Goal: Information Seeking & Learning: Find specific fact

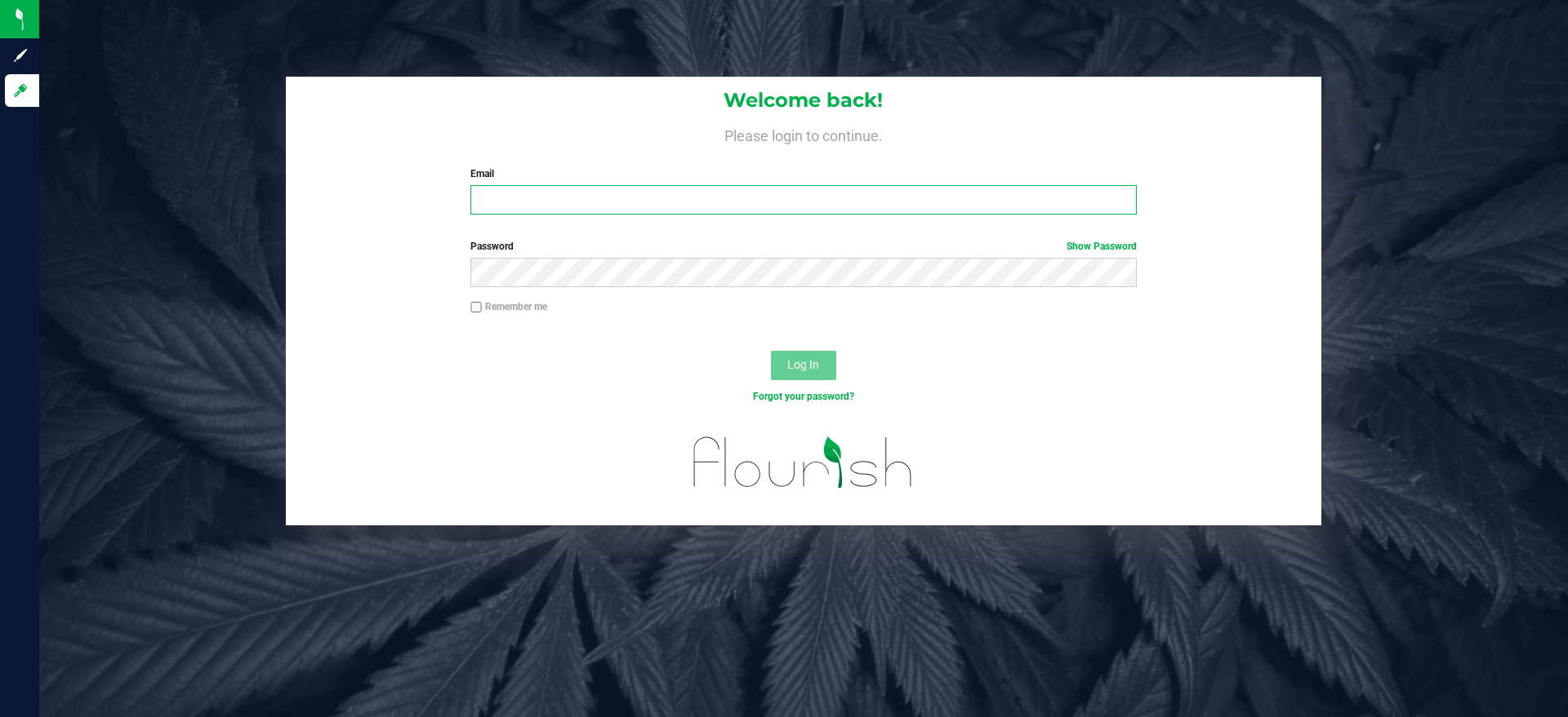
click at [640, 202] on input "Email" at bounding box center [802, 200] width 665 height 29
type input "[PERSON_NAME][EMAIL_ADDRESS][DOMAIN_NAME]"
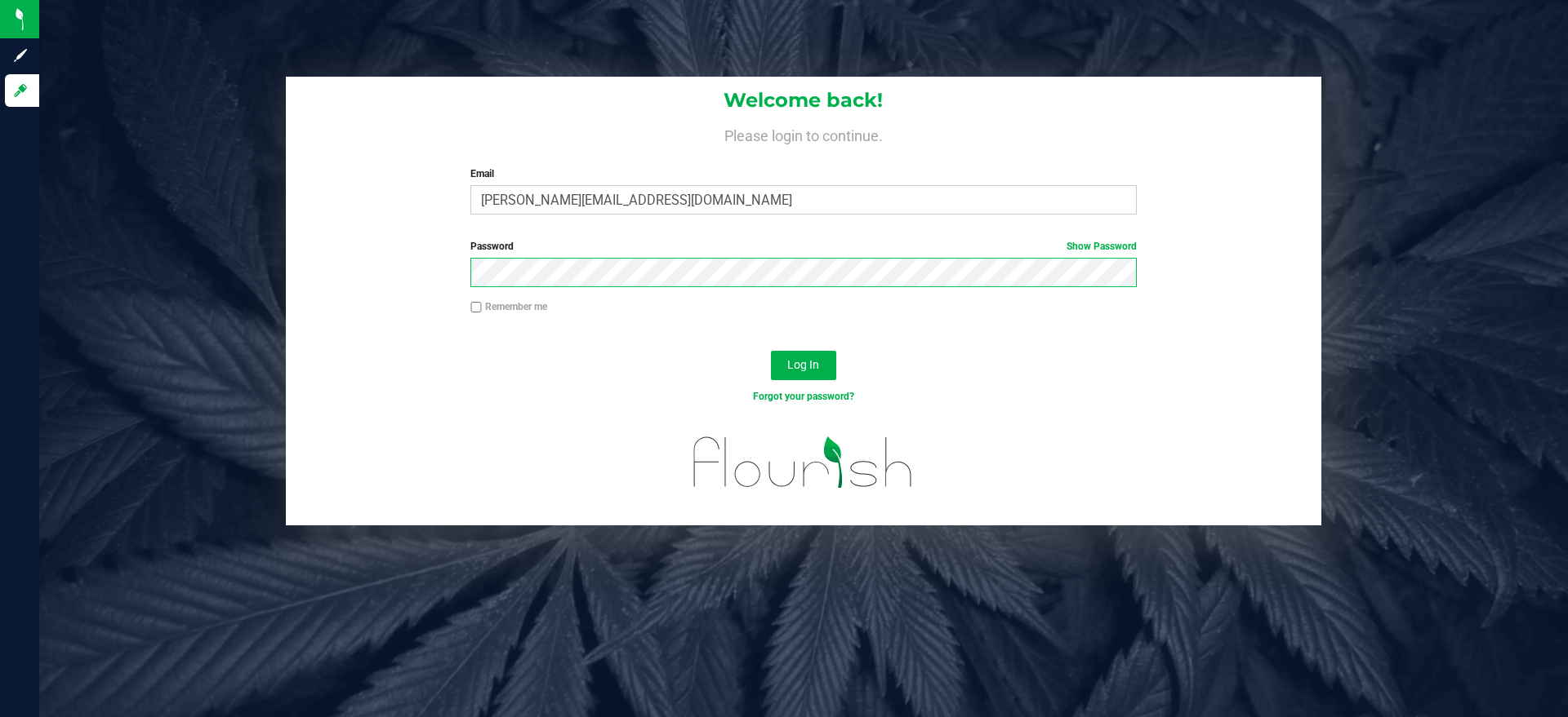
click at [771, 351] on button "Log In" at bounding box center [803, 366] width 65 height 29
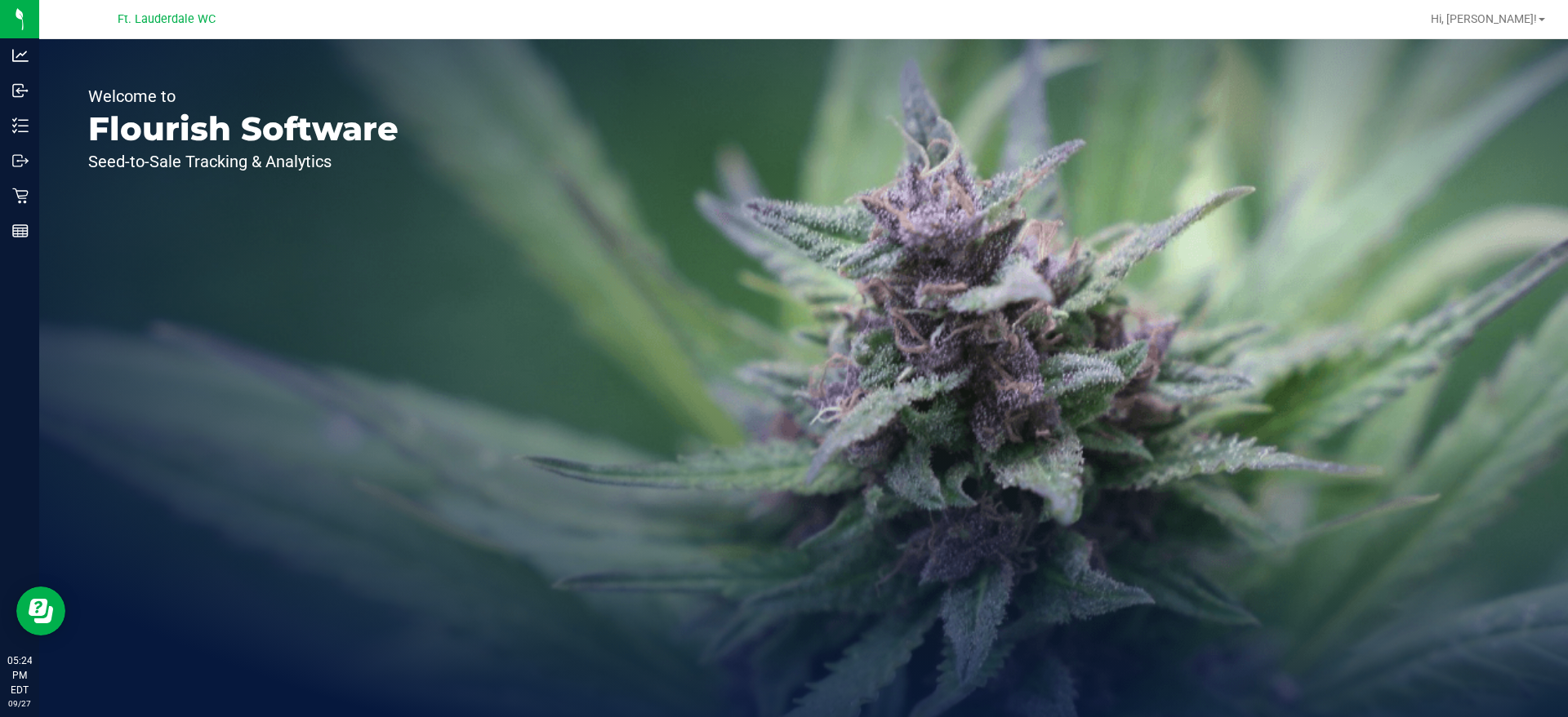
click at [522, 228] on div "Welcome to Flourish Software Seed-to-Sale Tracking & Analytics" at bounding box center [803, 379] width 1528 height 678
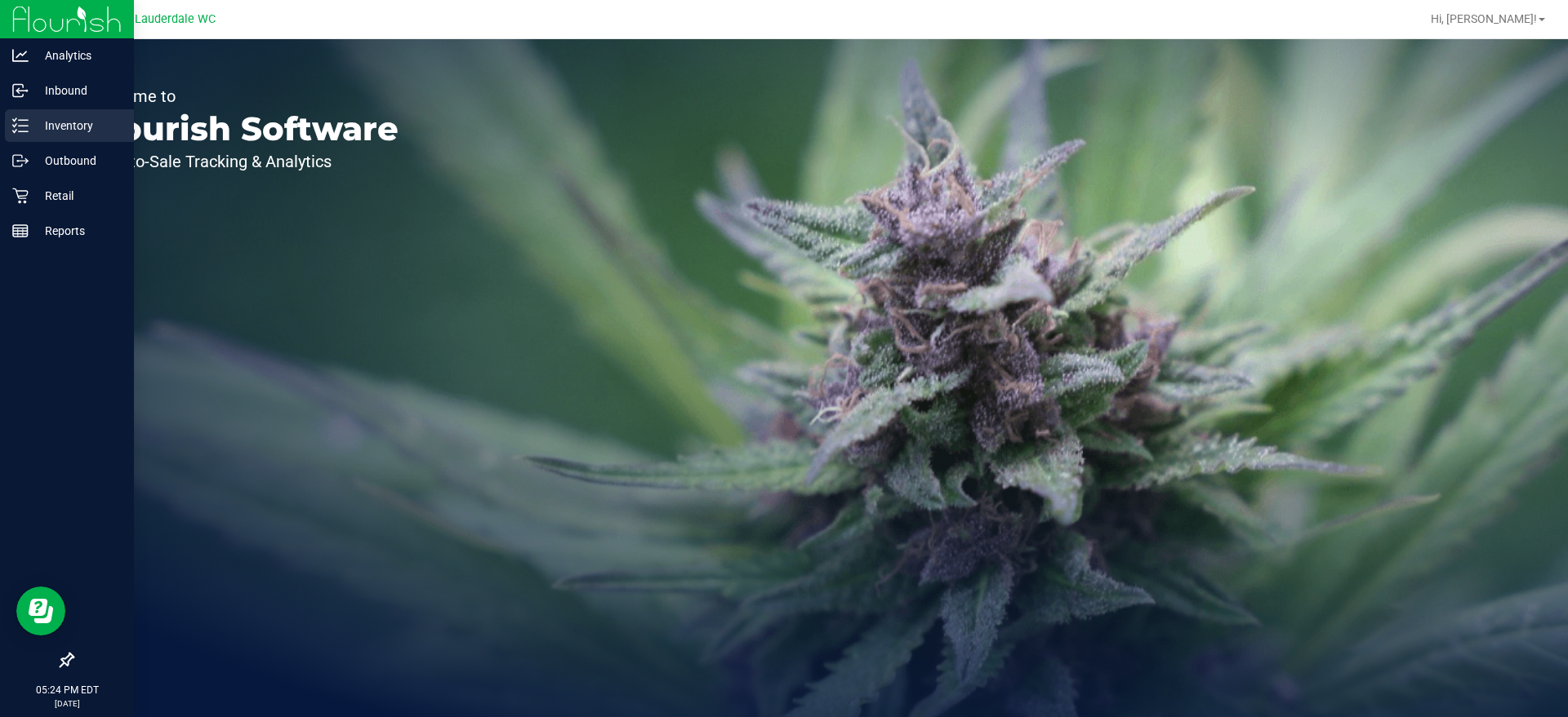
click at [72, 114] on div "Inventory" at bounding box center [70, 125] width 129 height 33
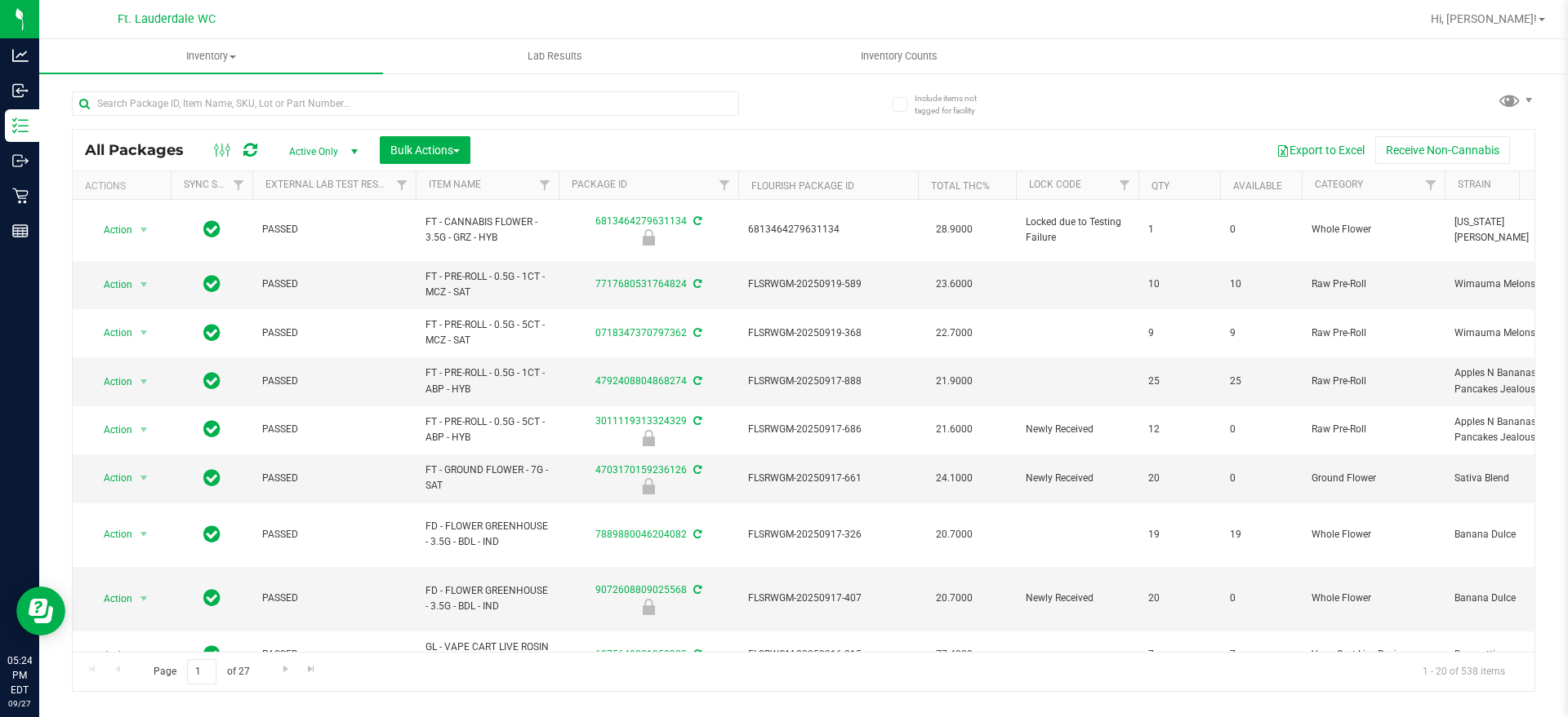
click at [485, 186] on th "Item Name" at bounding box center [487, 185] width 143 height 28
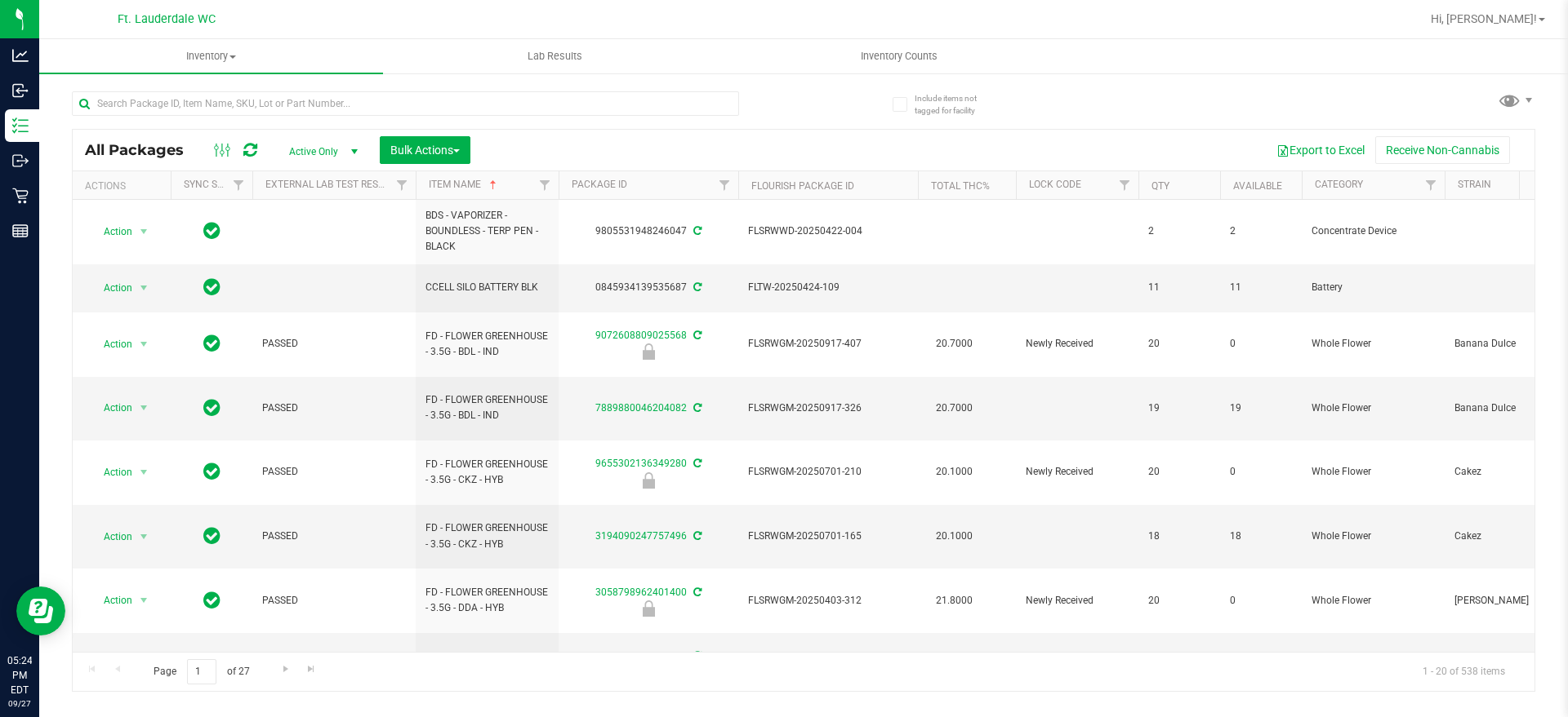
drag, startPoint x: 1327, startPoint y: 144, endPoint x: 1126, endPoint y: 118, distance: 202.7
click at [1126, 118] on div "All Packages Active Only Active Only Lab Samples Locked All External Internal B…" at bounding box center [803, 383] width 1463 height 616
click at [1309, 150] on button "Export to Excel" at bounding box center [1320, 150] width 109 height 27
click at [632, 103] on input "text" at bounding box center [406, 103] width 667 height 25
type input "grinder"
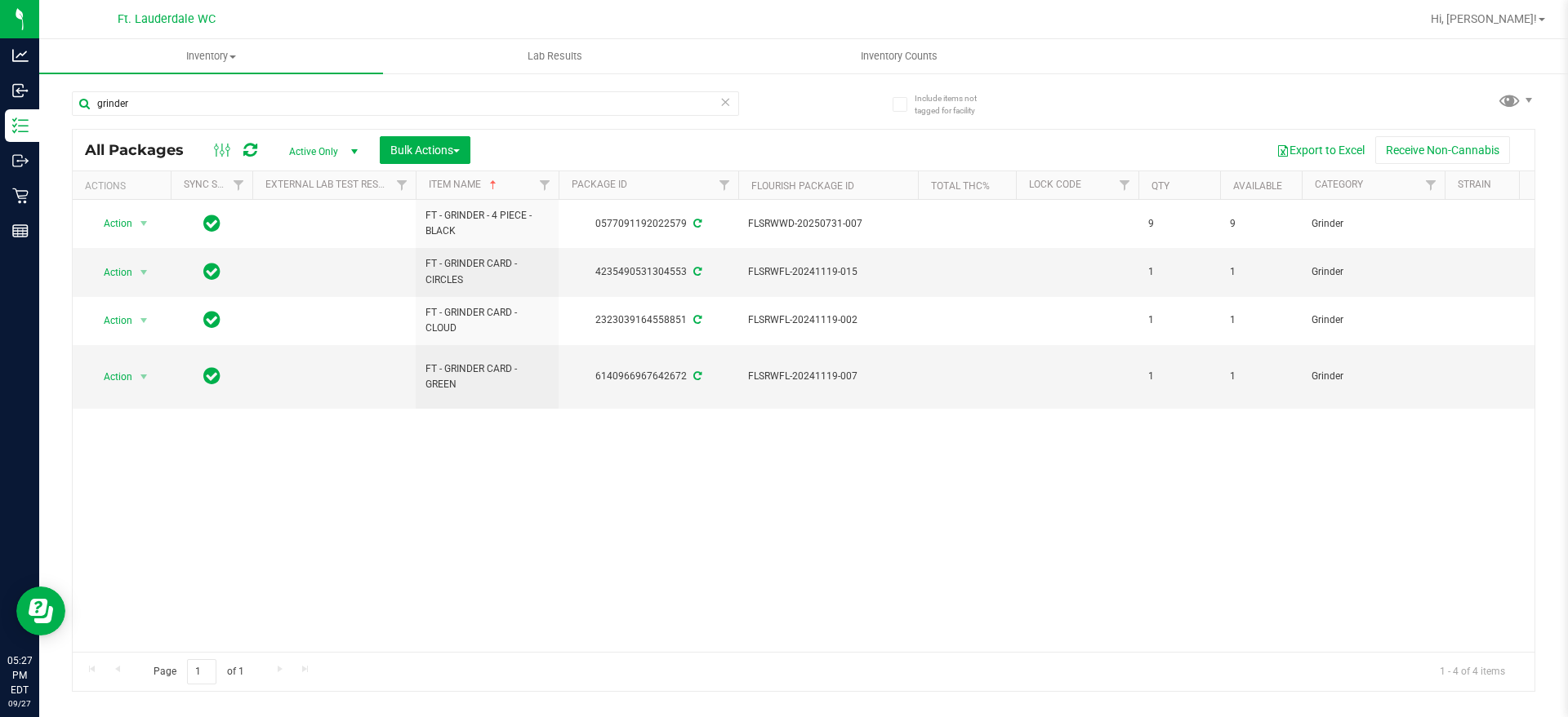
click at [729, 102] on icon at bounding box center [724, 100] width 11 height 20
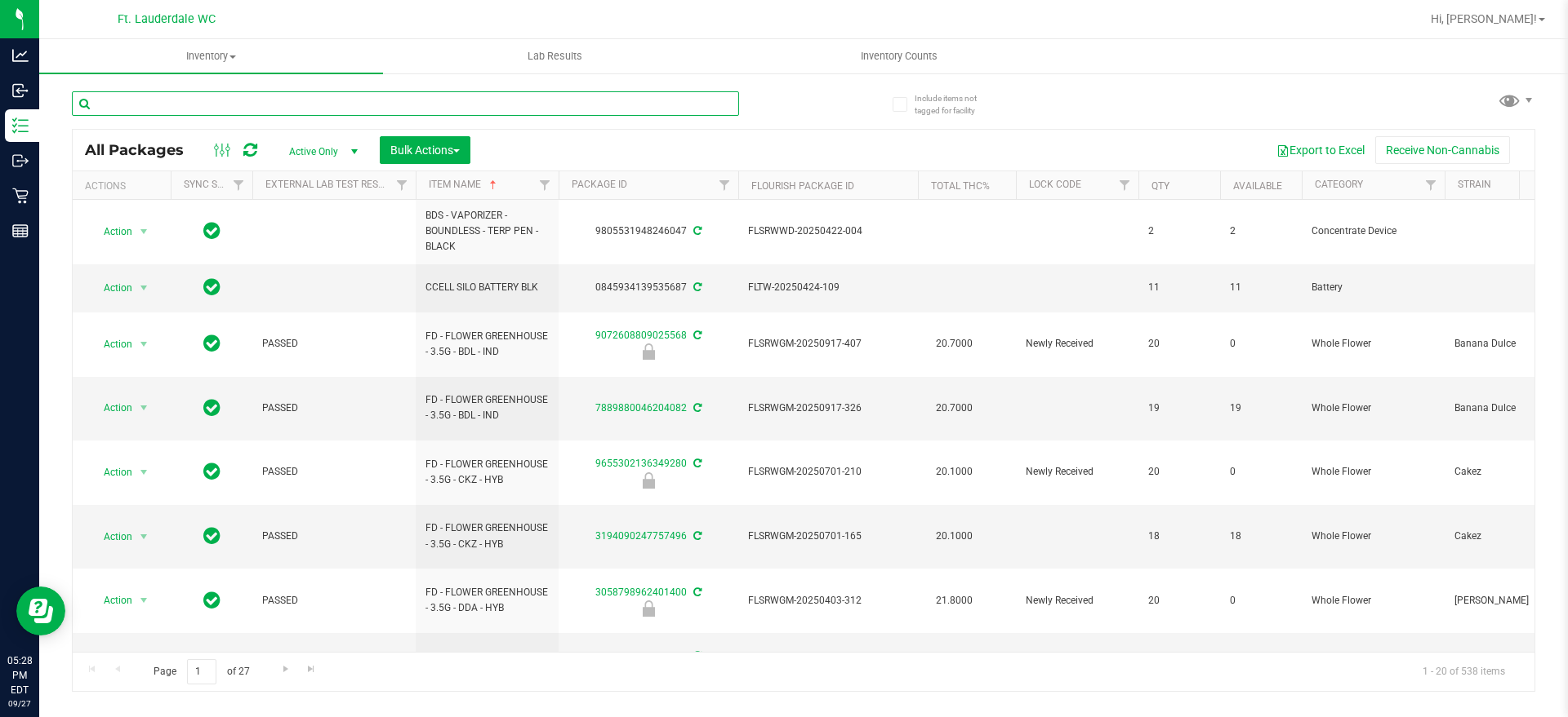
click at [625, 100] on input "text" at bounding box center [406, 103] width 667 height 25
type input "gpen"
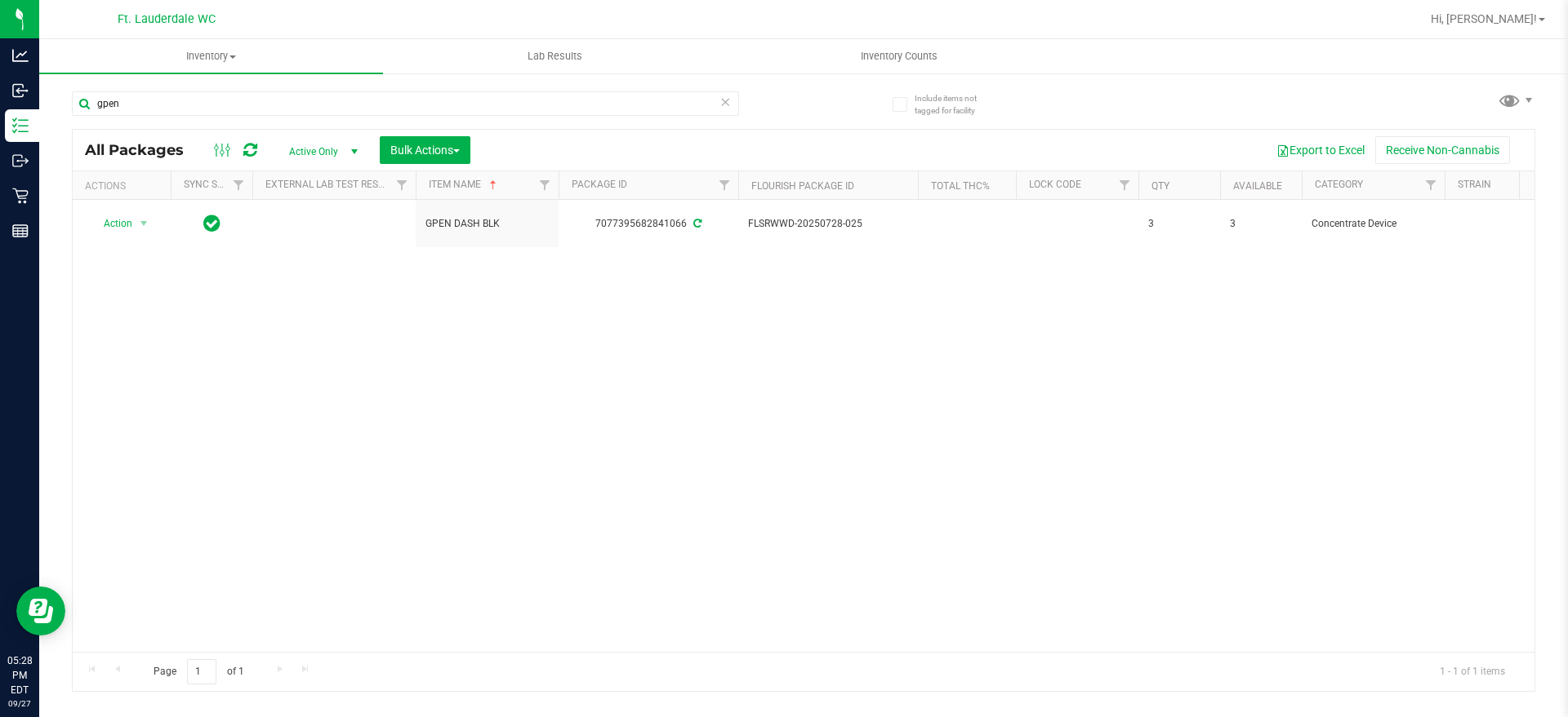
click at [724, 94] on icon at bounding box center [724, 100] width 11 height 20
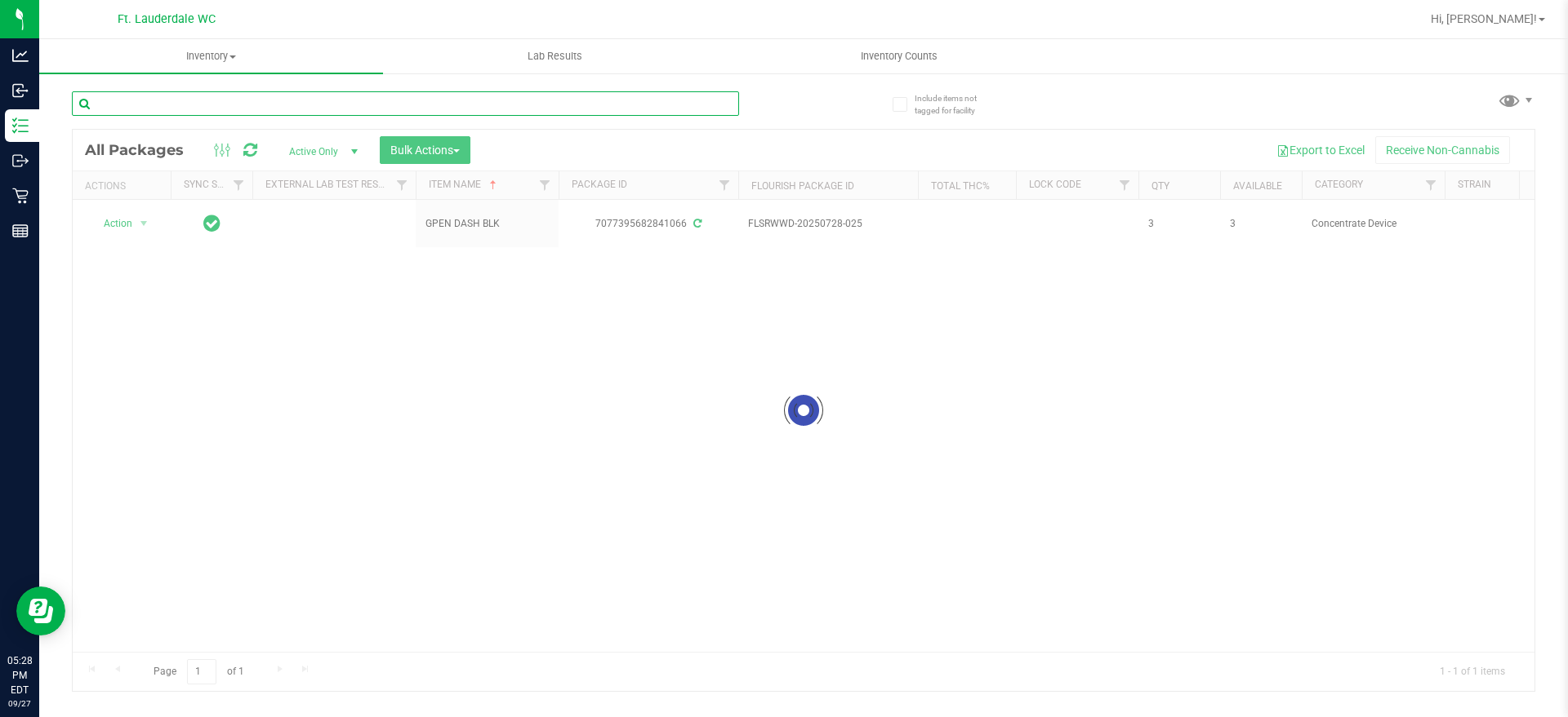
click at [569, 106] on input "text" at bounding box center [406, 103] width 667 height 25
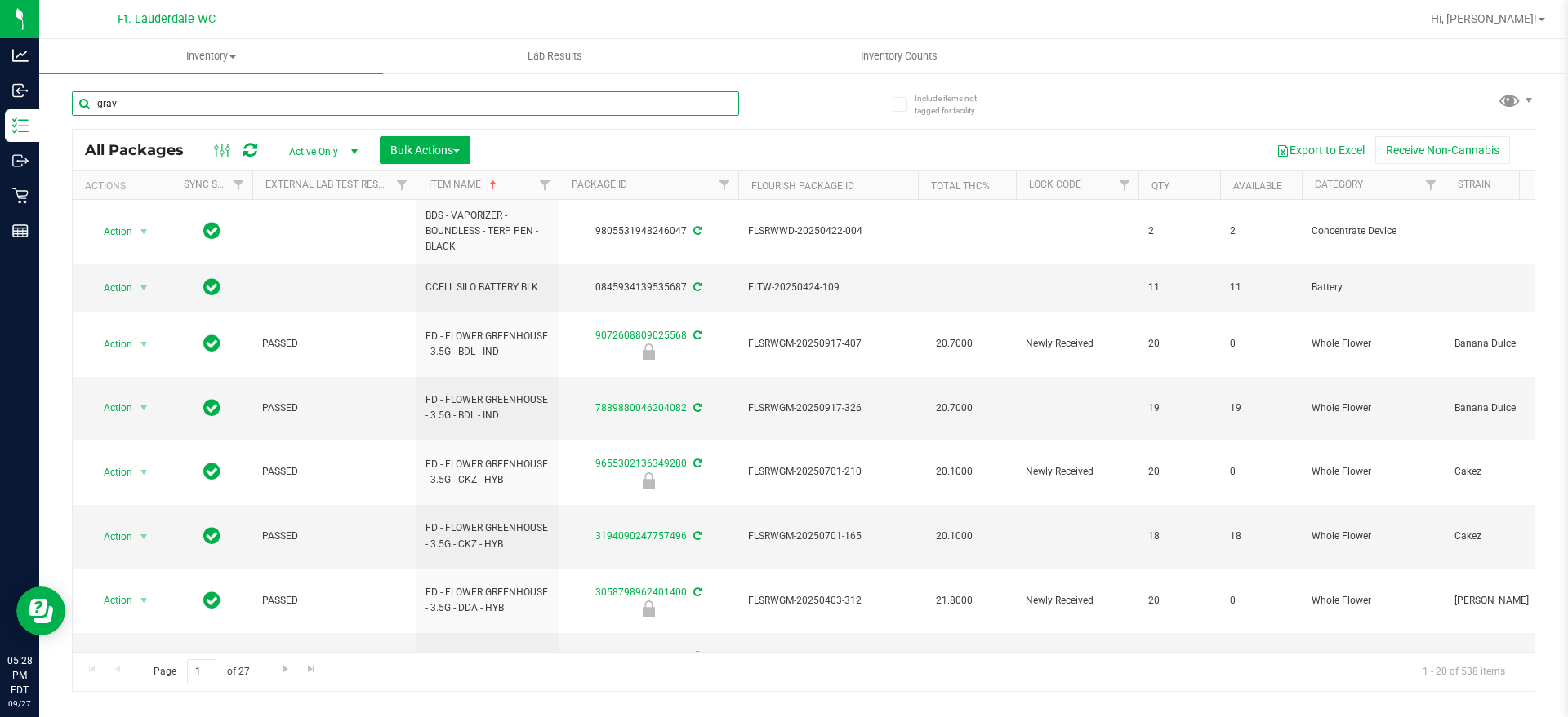
type input "grav"
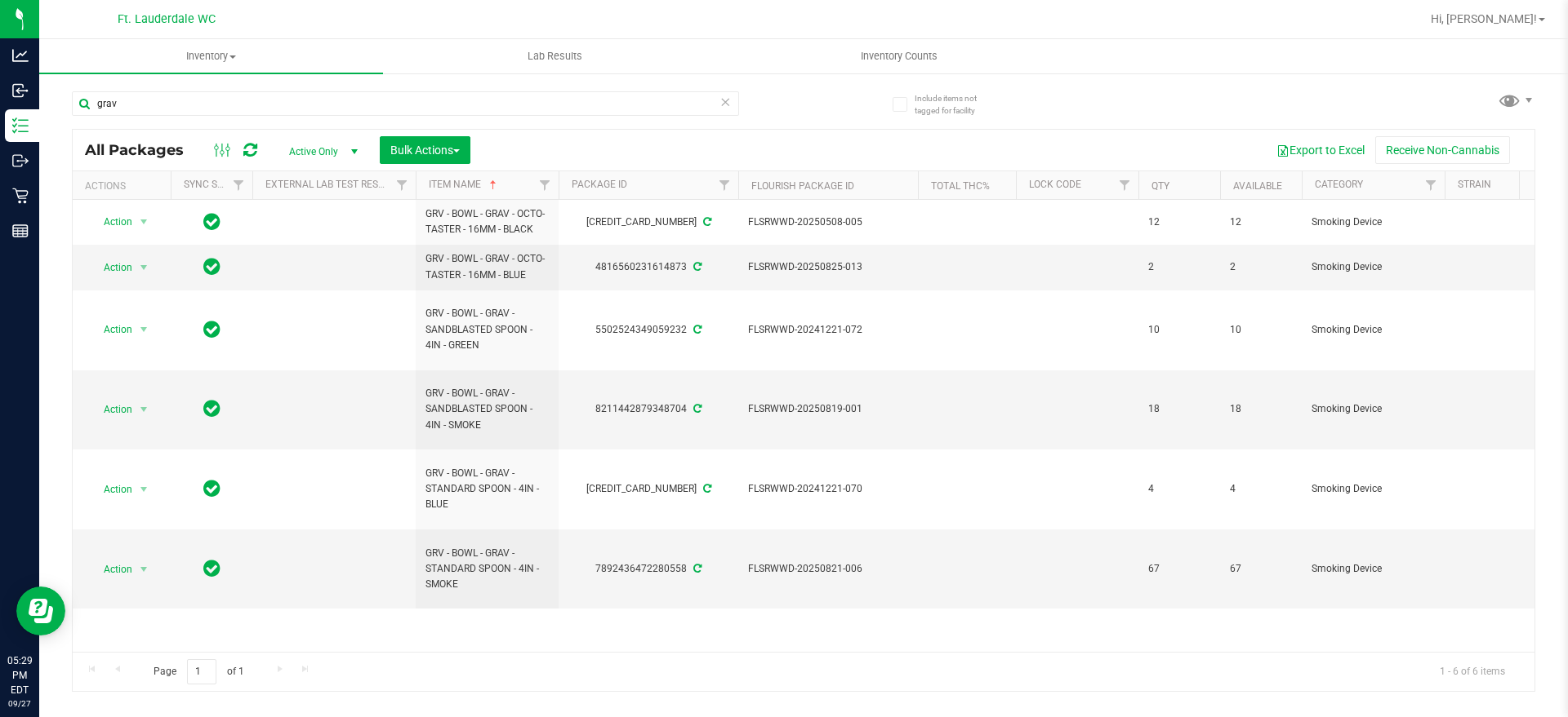
click at [724, 102] on icon at bounding box center [724, 100] width 11 height 20
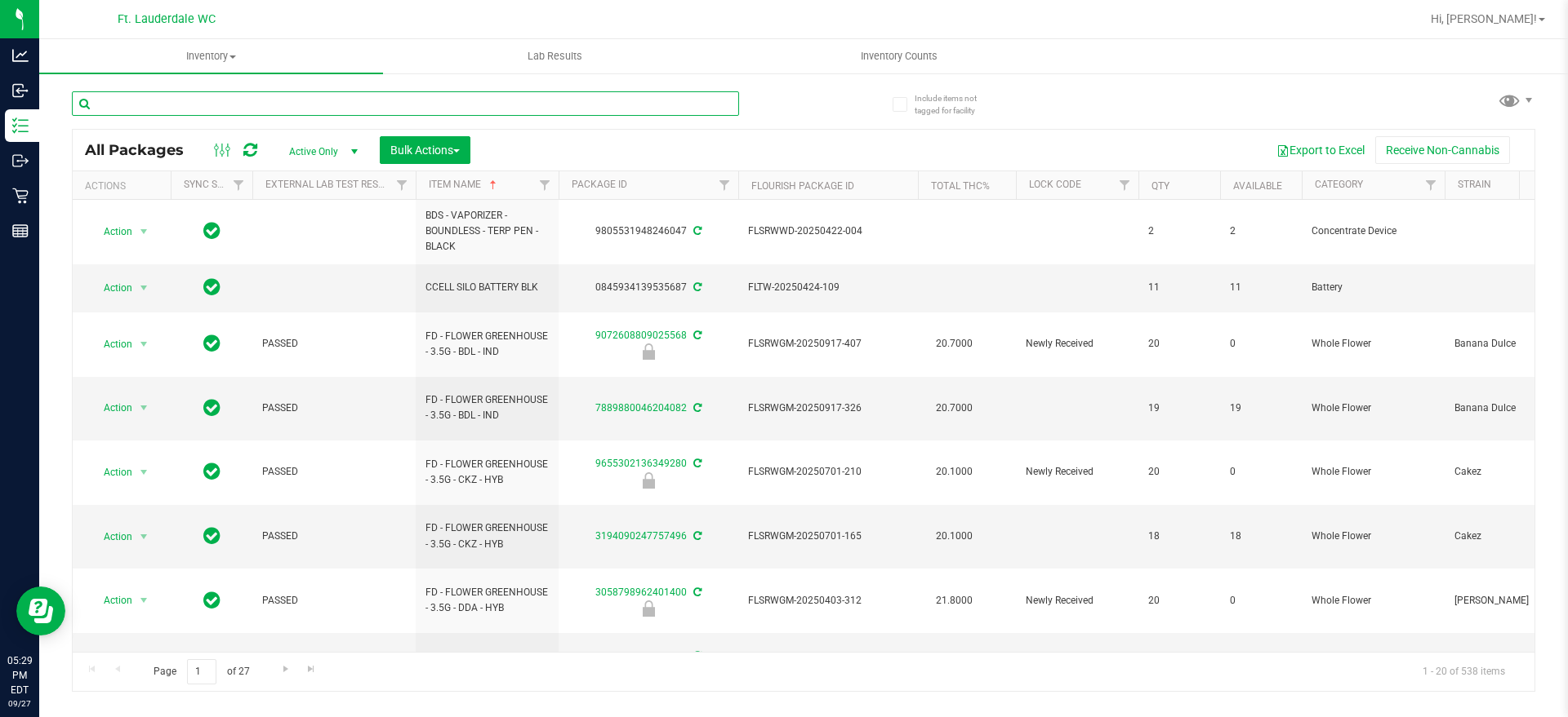
click at [396, 101] on input "text" at bounding box center [406, 103] width 667 height 25
type input "grav"
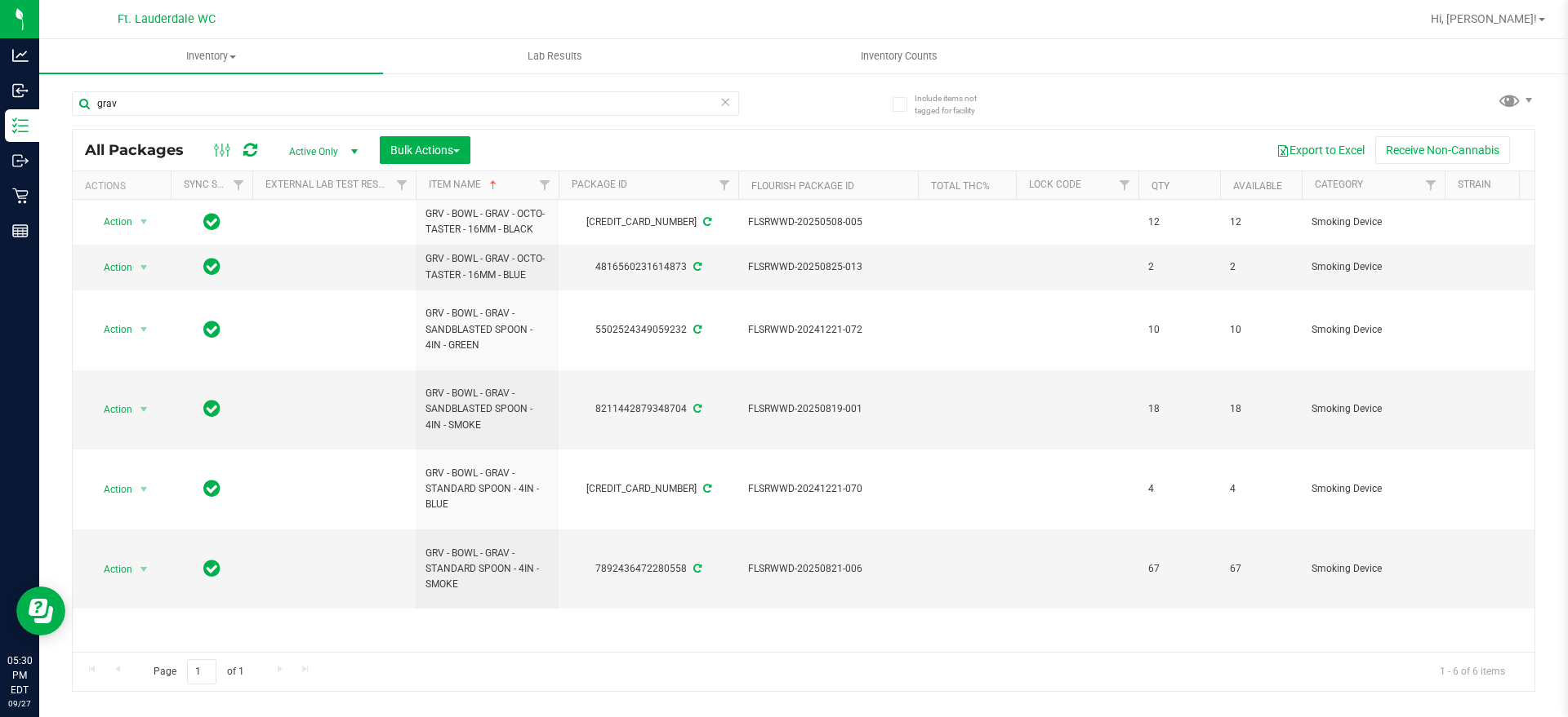
click at [724, 99] on icon at bounding box center [724, 100] width 11 height 20
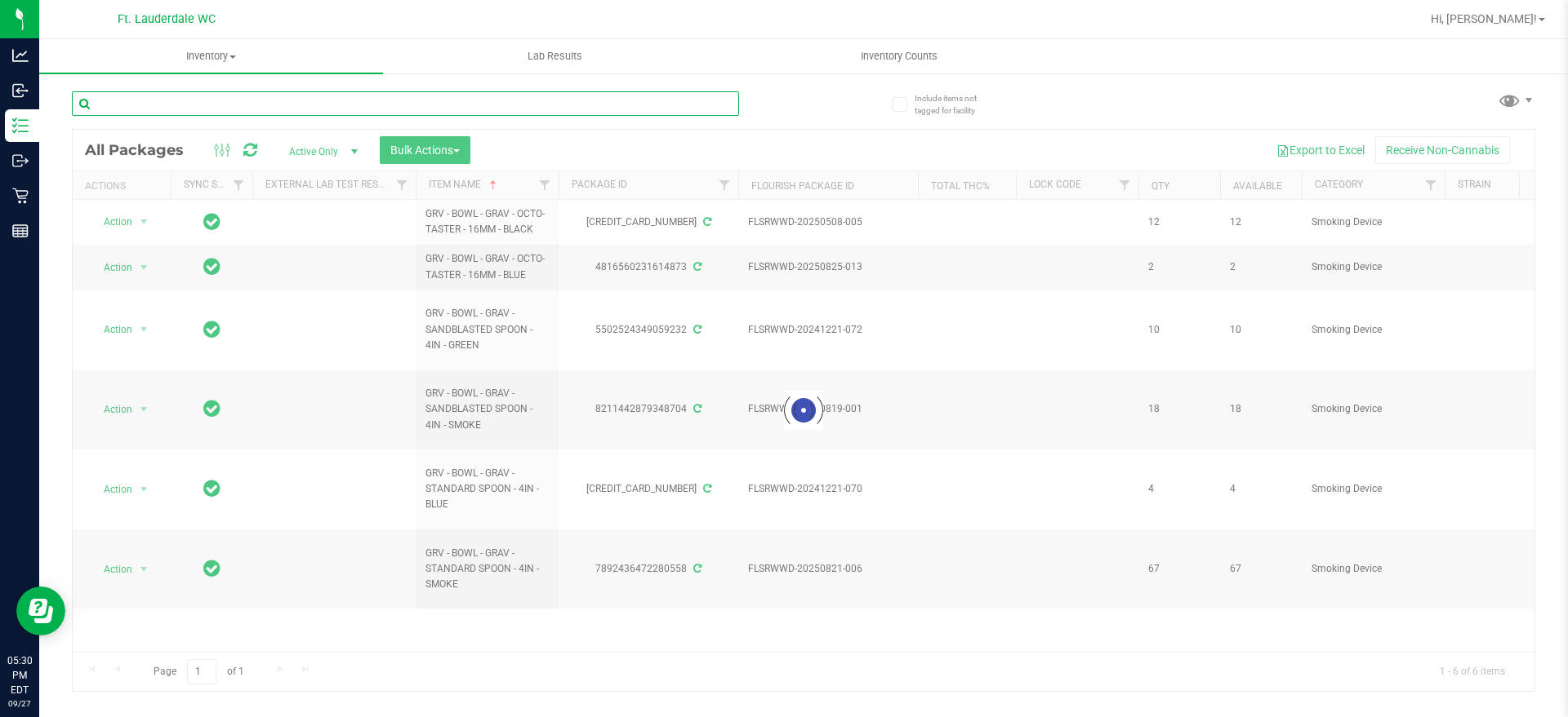
click at [679, 100] on div "Inventory All packages All inventory Waste log Create inventory Lab Results Inv…" at bounding box center [803, 379] width 1528 height 678
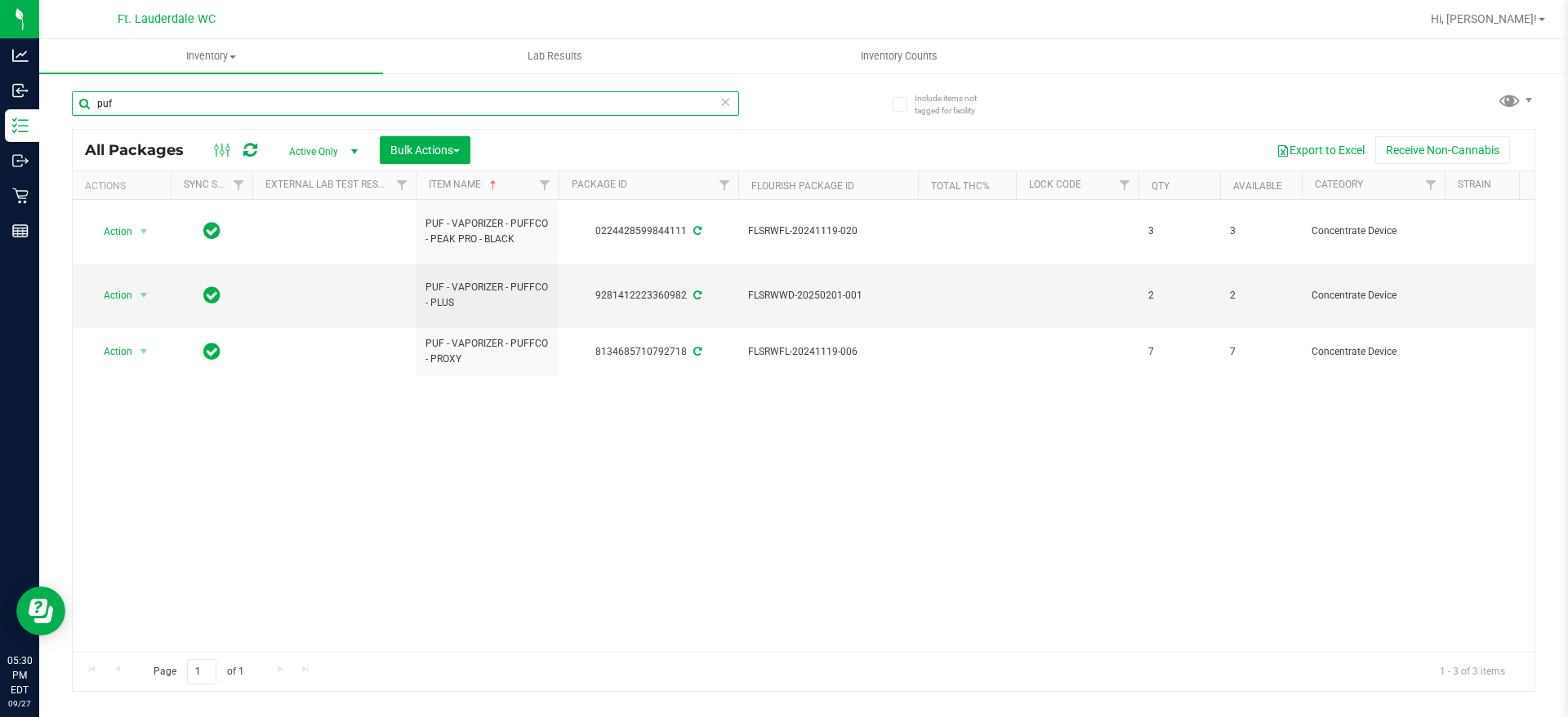
click at [571, 95] on input "puf" at bounding box center [406, 103] width 667 height 25
type input "p"
type input "raw"
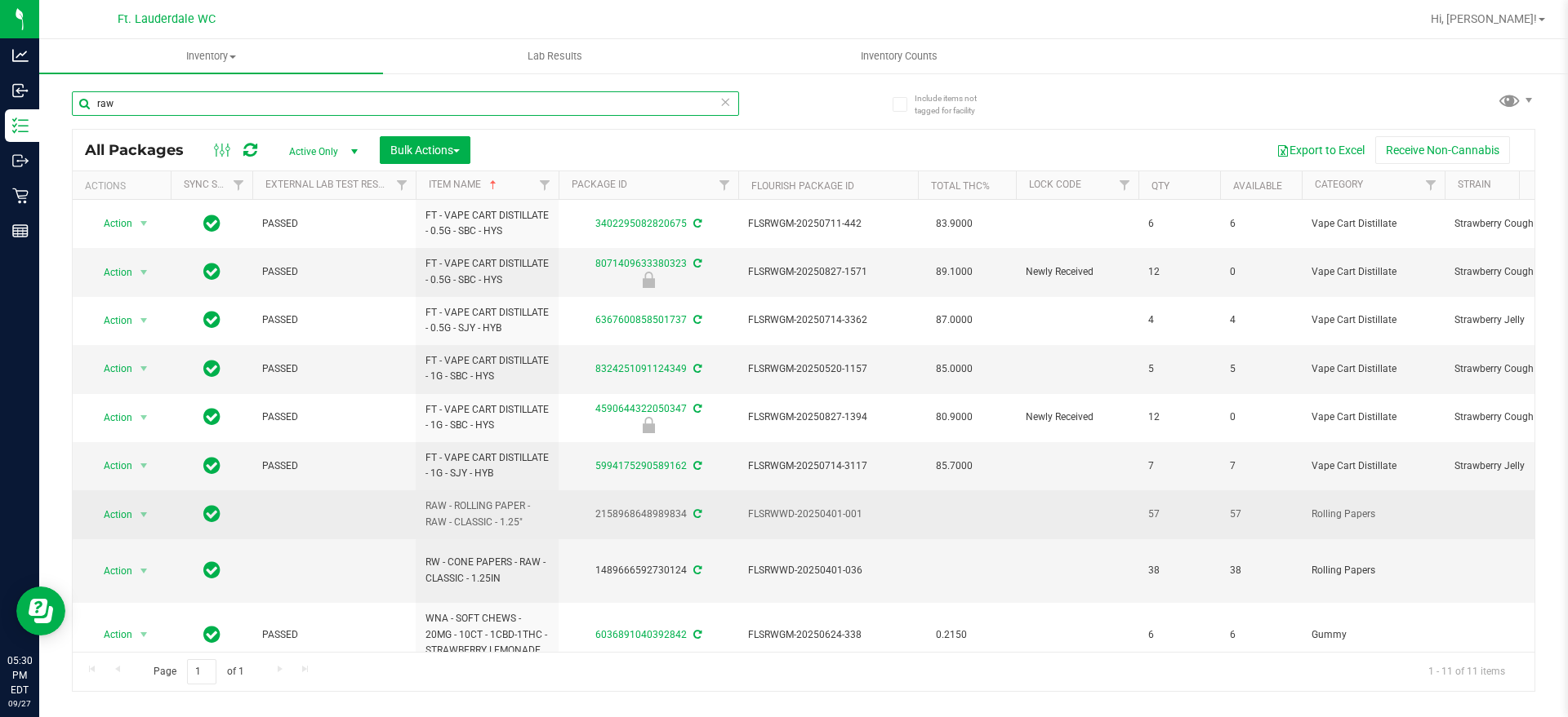
scroll to position [117, 0]
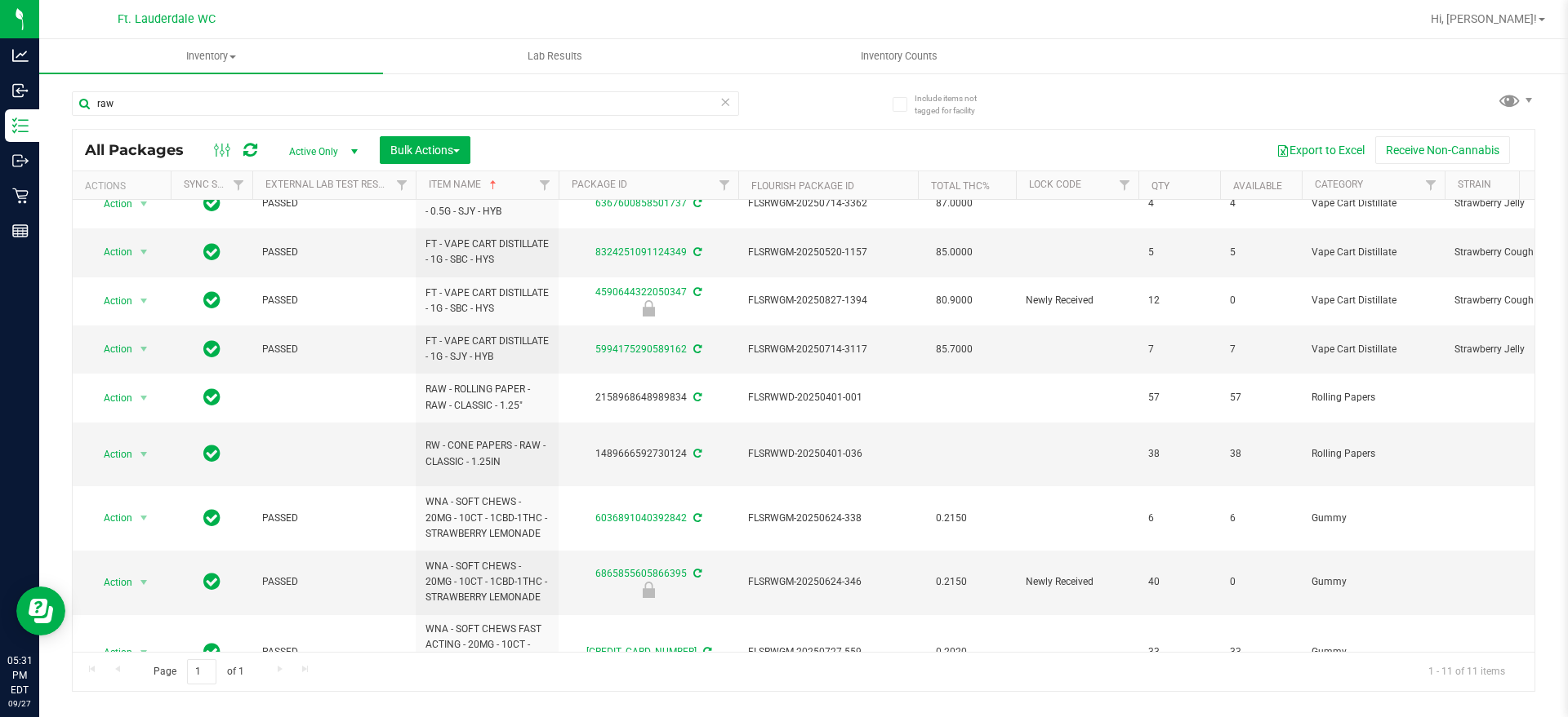
click at [725, 104] on icon at bounding box center [724, 100] width 11 height 20
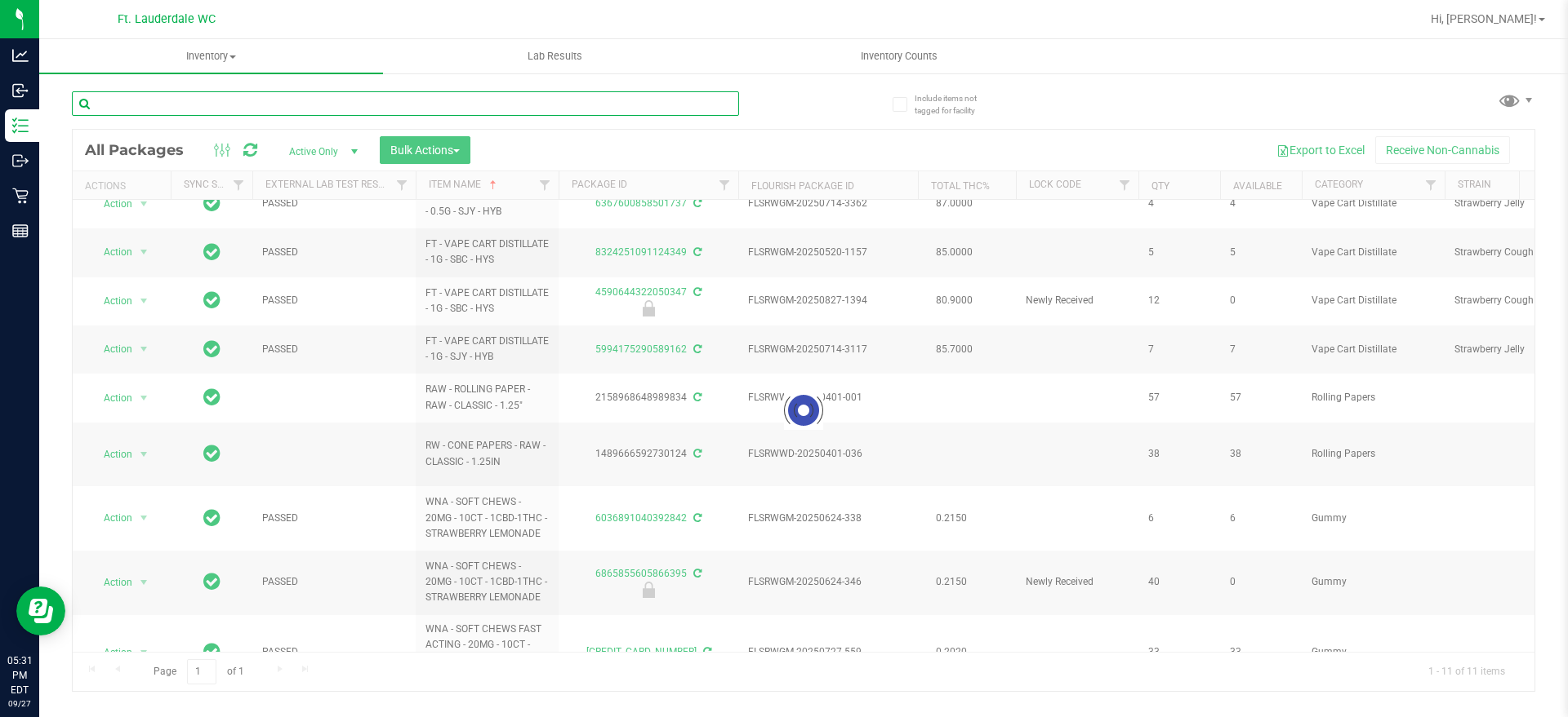
click at [650, 101] on input "text" at bounding box center [406, 103] width 667 height 25
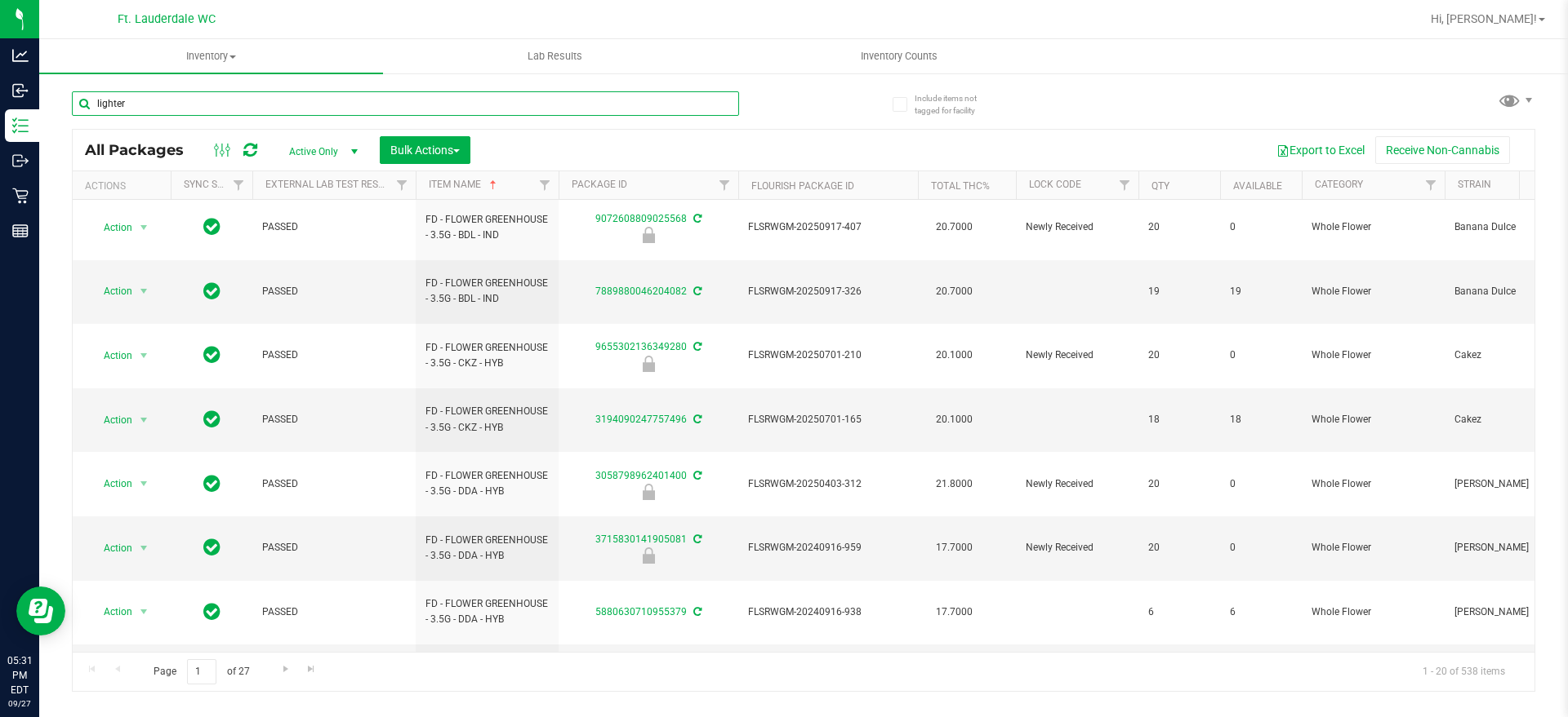
scroll to position [1, 0]
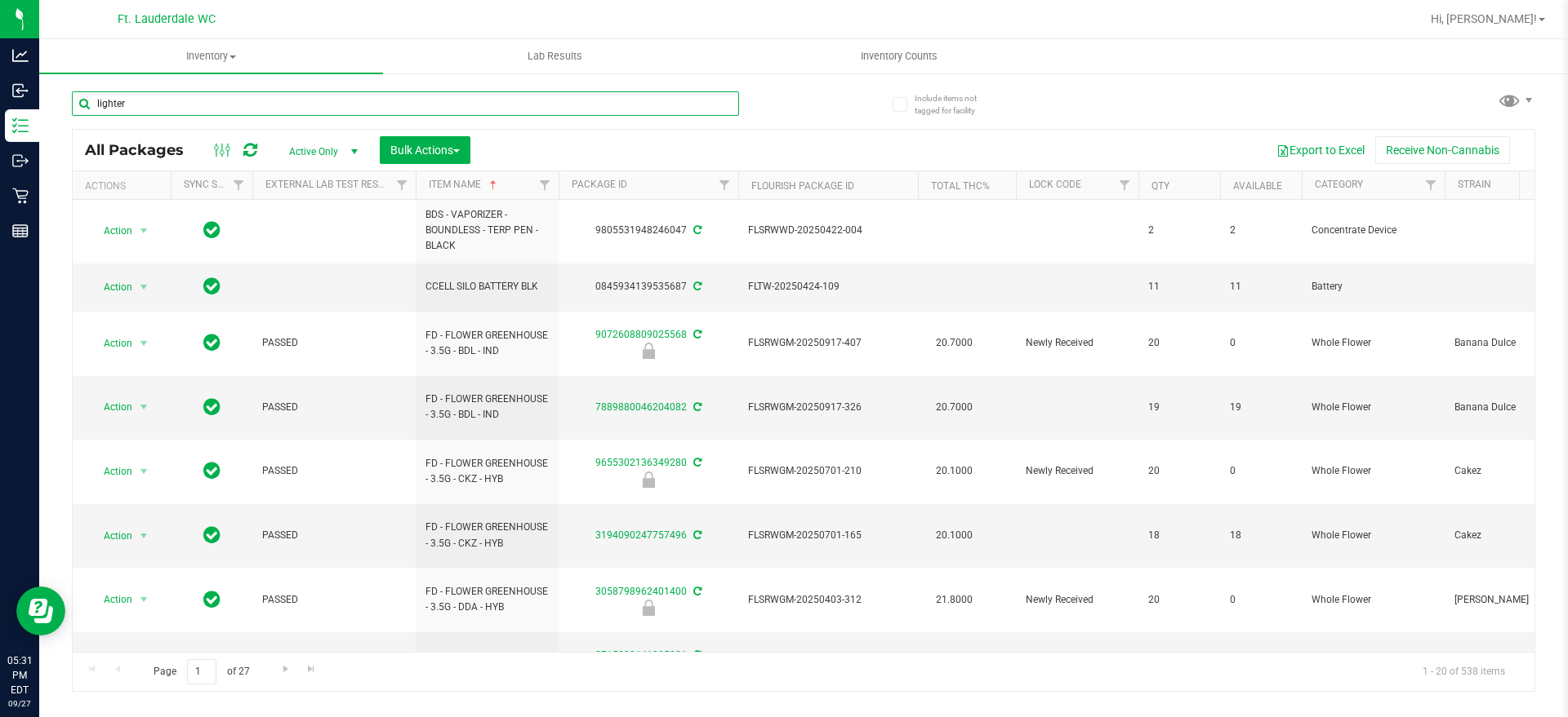
type input "lighter"
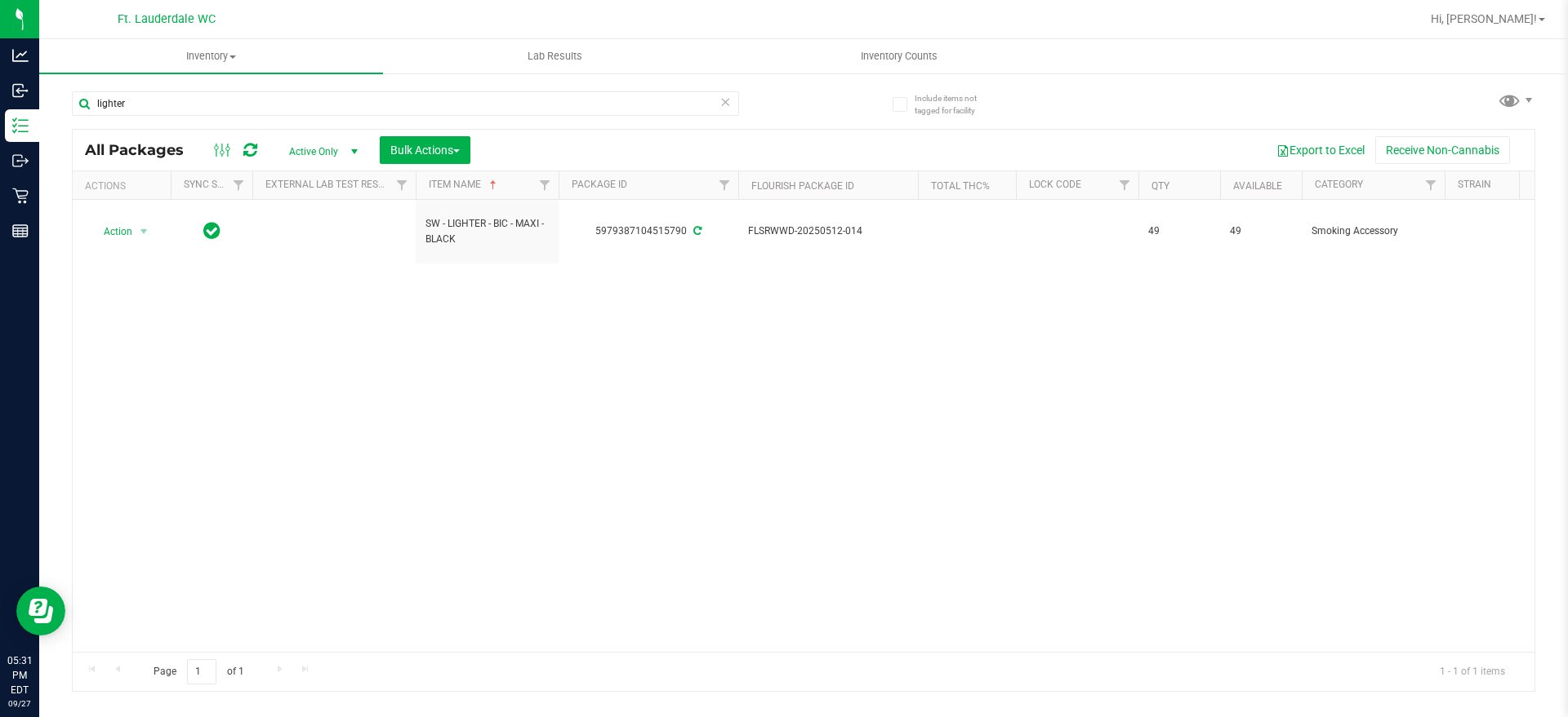
click at [720, 104] on icon at bounding box center [724, 100] width 11 height 20
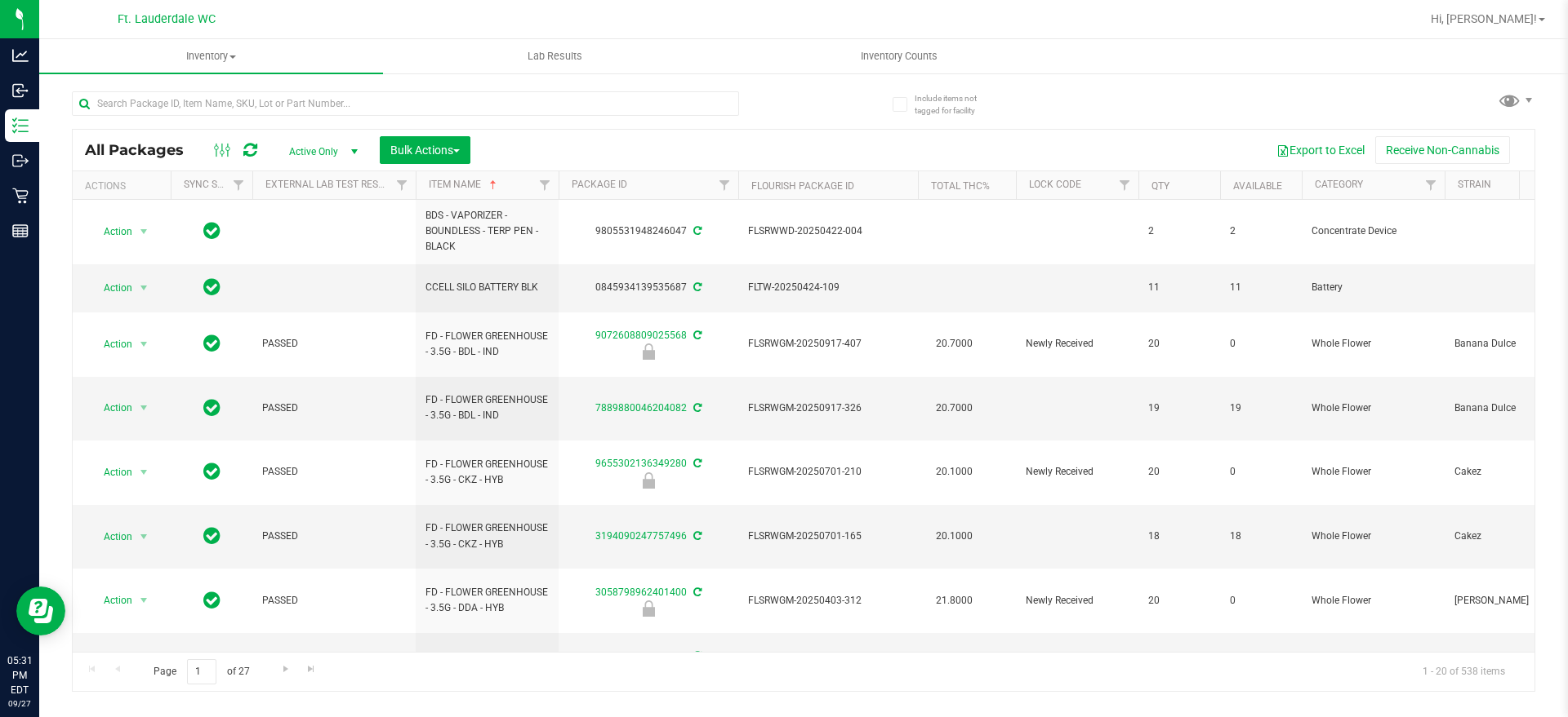
scroll to position [1, 0]
click at [610, 106] on input "text" at bounding box center [406, 103] width 667 height 25
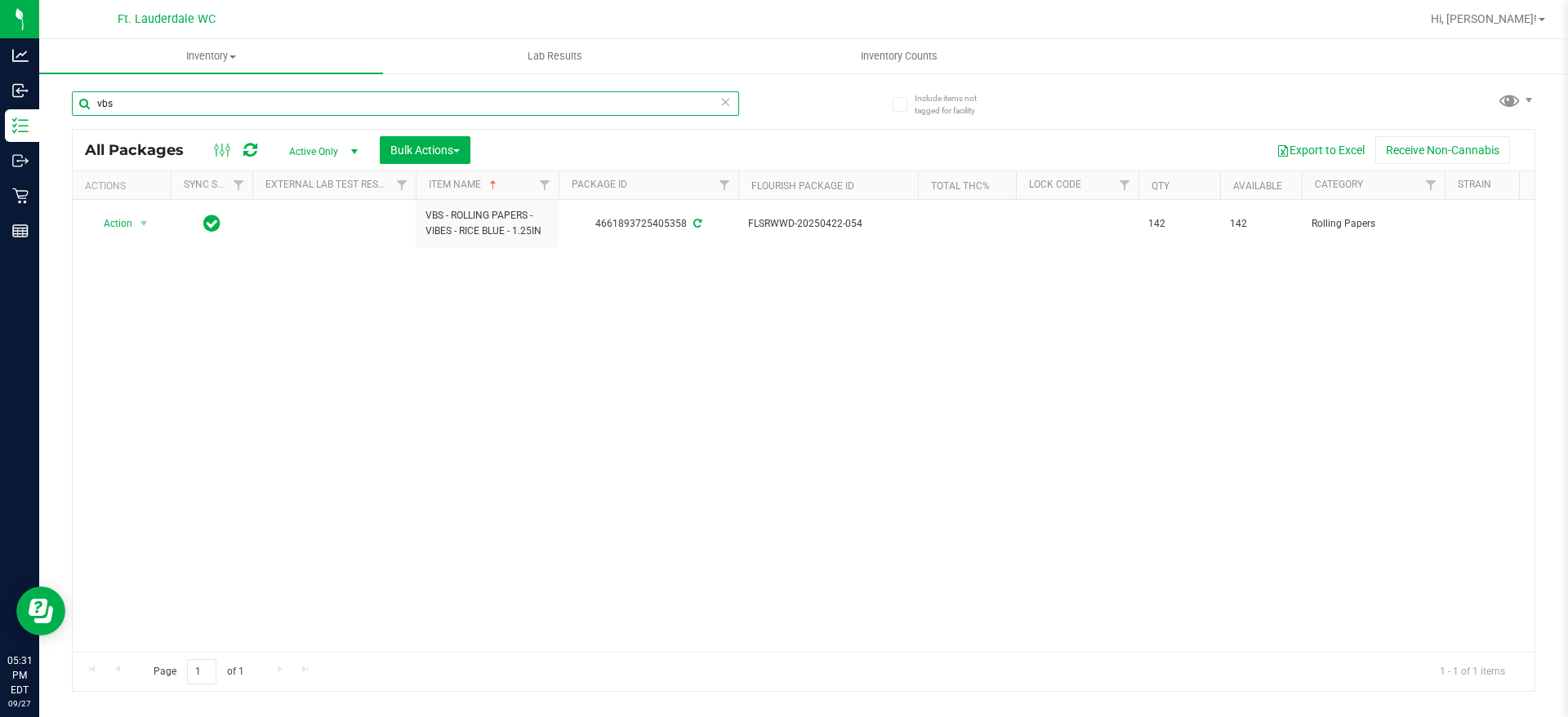
type input "vbs"
